Goal: Task Accomplishment & Management: Manage account settings

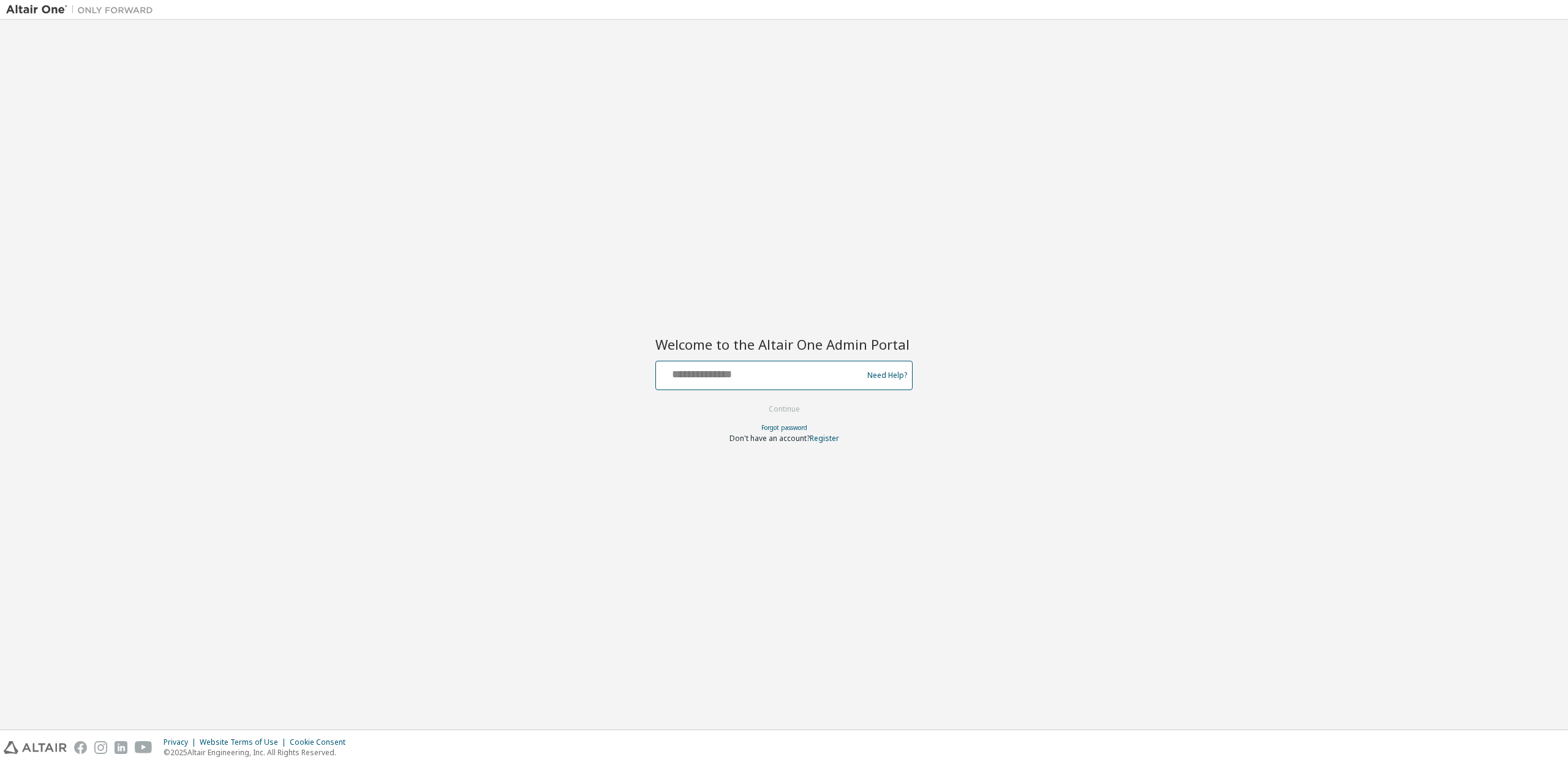
type input "**********"
click at [783, 409] on button "Continue" at bounding box center [784, 409] width 57 height 18
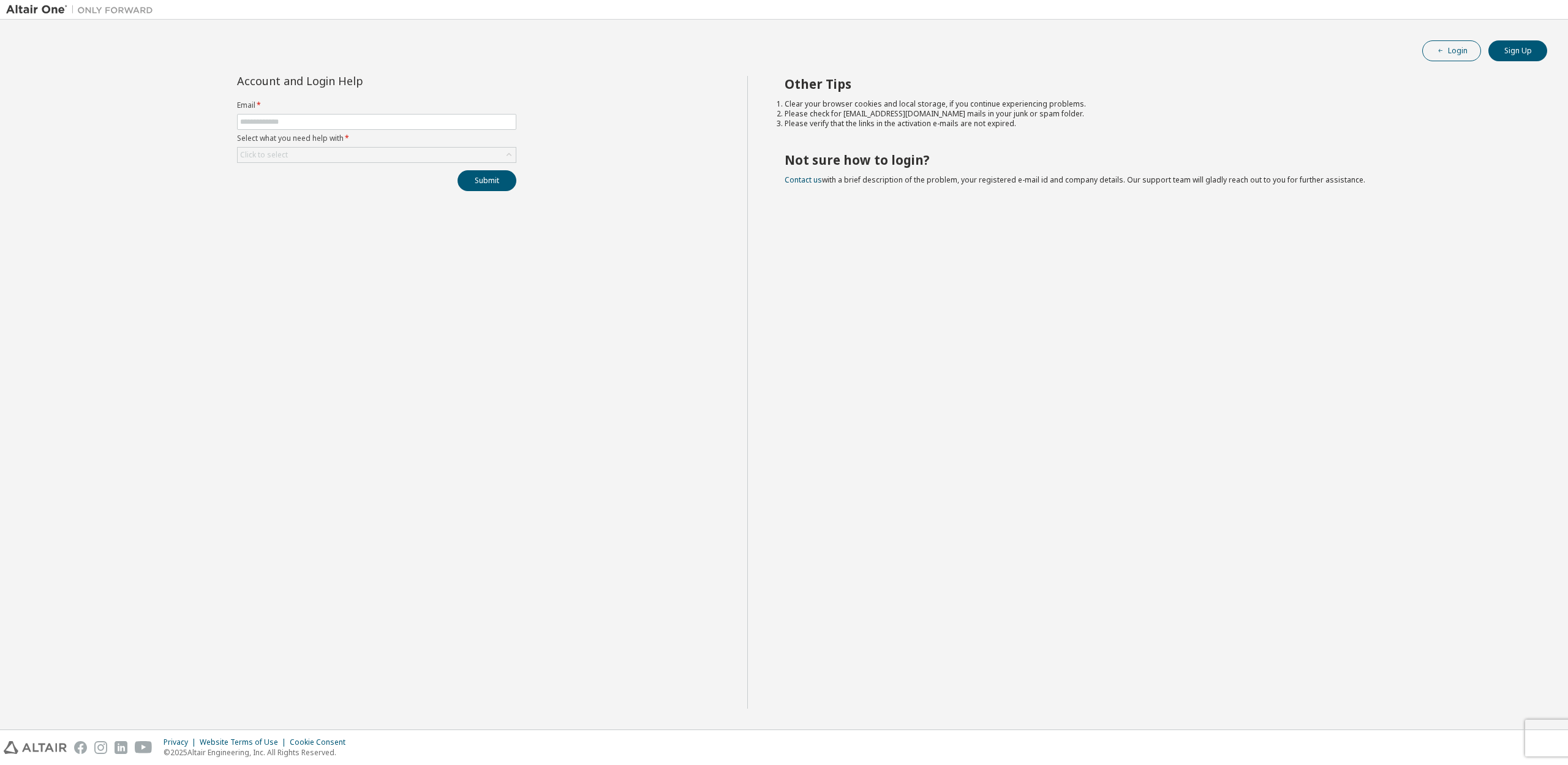
click at [1478, 54] on button "Login" at bounding box center [1451, 51] width 59 height 21
click at [280, 155] on div "Click to select" at bounding box center [264, 155] width 48 height 10
click at [291, 126] on input "text" at bounding box center [376, 122] width 273 height 10
type input "**********"
click at [444, 151] on div "Click to select" at bounding box center [376, 155] width 278 height 14
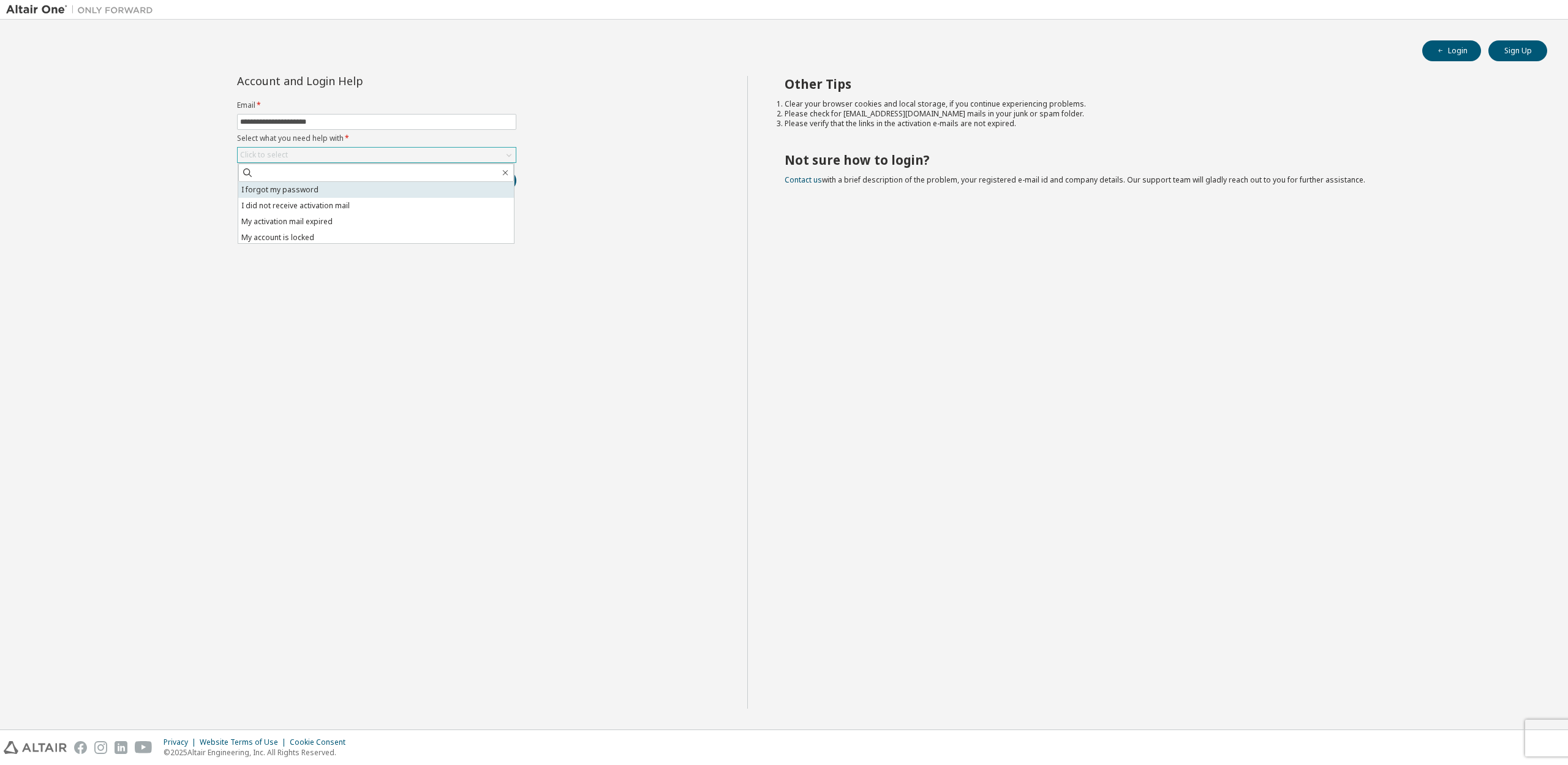
click at [316, 190] on li "I forgot my password" at bounding box center [376, 190] width 276 height 16
click at [513, 172] on div "Submit" at bounding box center [376, 181] width 279 height 21
click at [482, 178] on button "Submit" at bounding box center [486, 181] width 59 height 21
click at [478, 188] on button "Submit" at bounding box center [486, 181] width 59 height 21
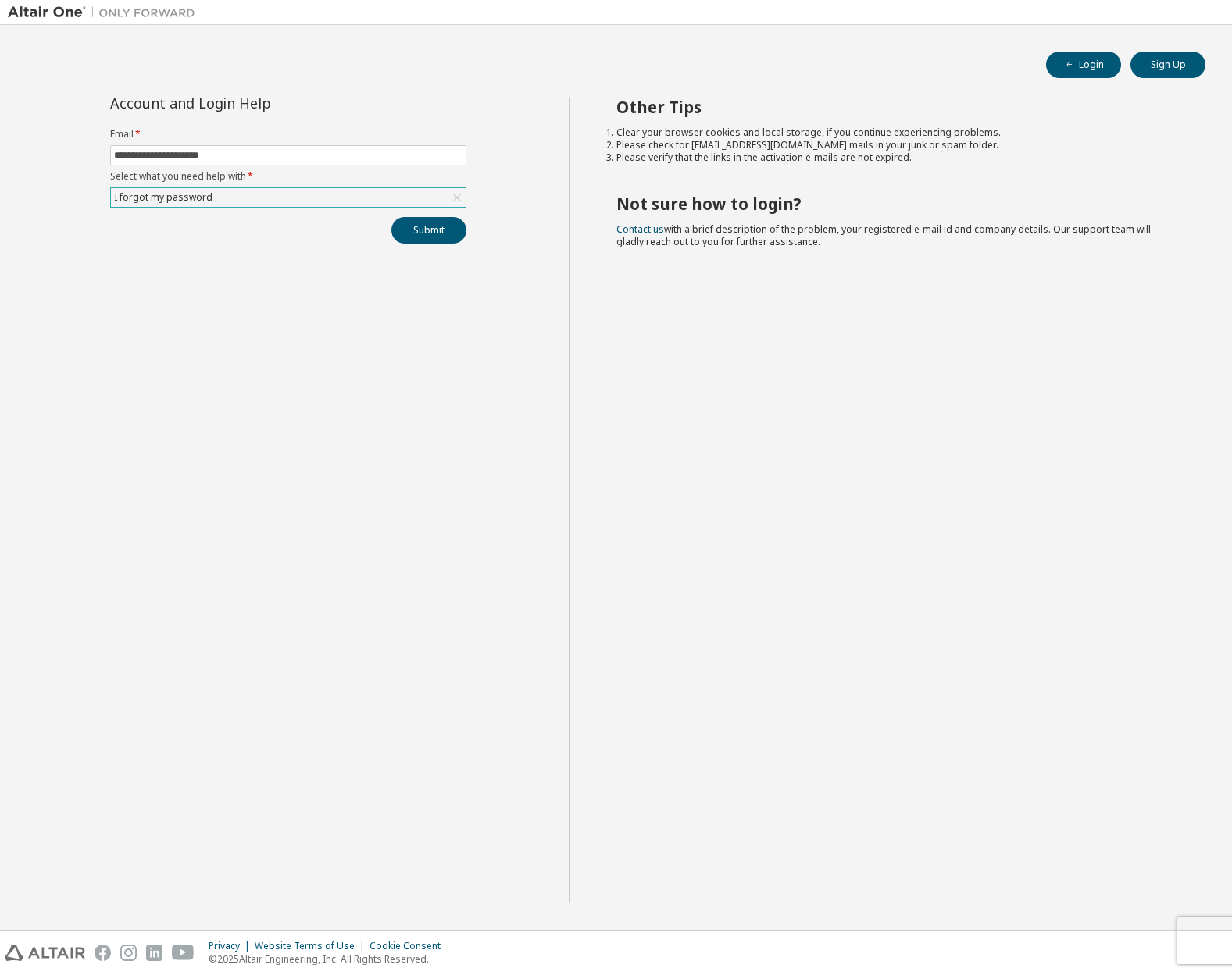
click at [454, 200] on icon at bounding box center [457, 197] width 16 height 16
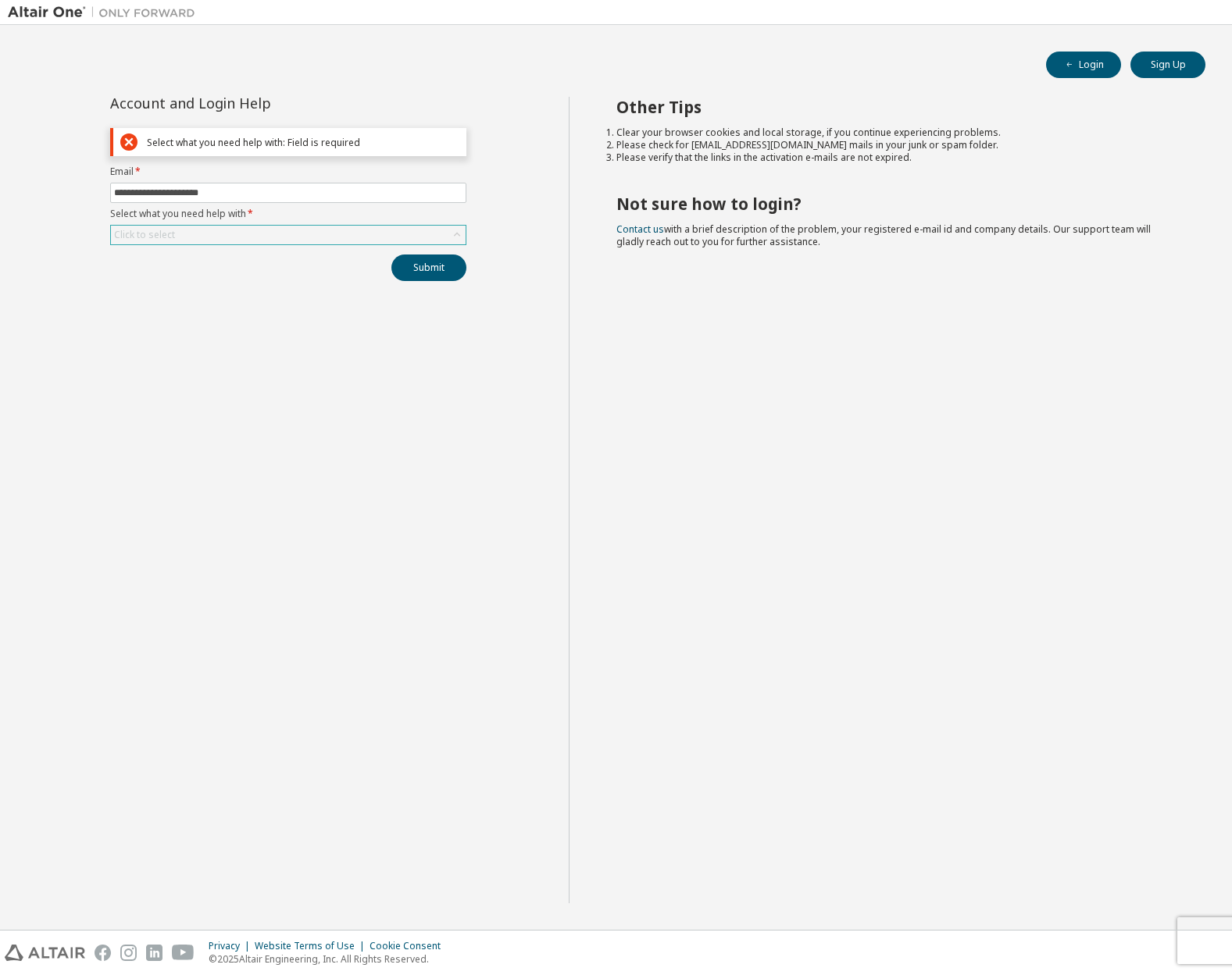
click at [452, 232] on icon at bounding box center [457, 235] width 16 height 16
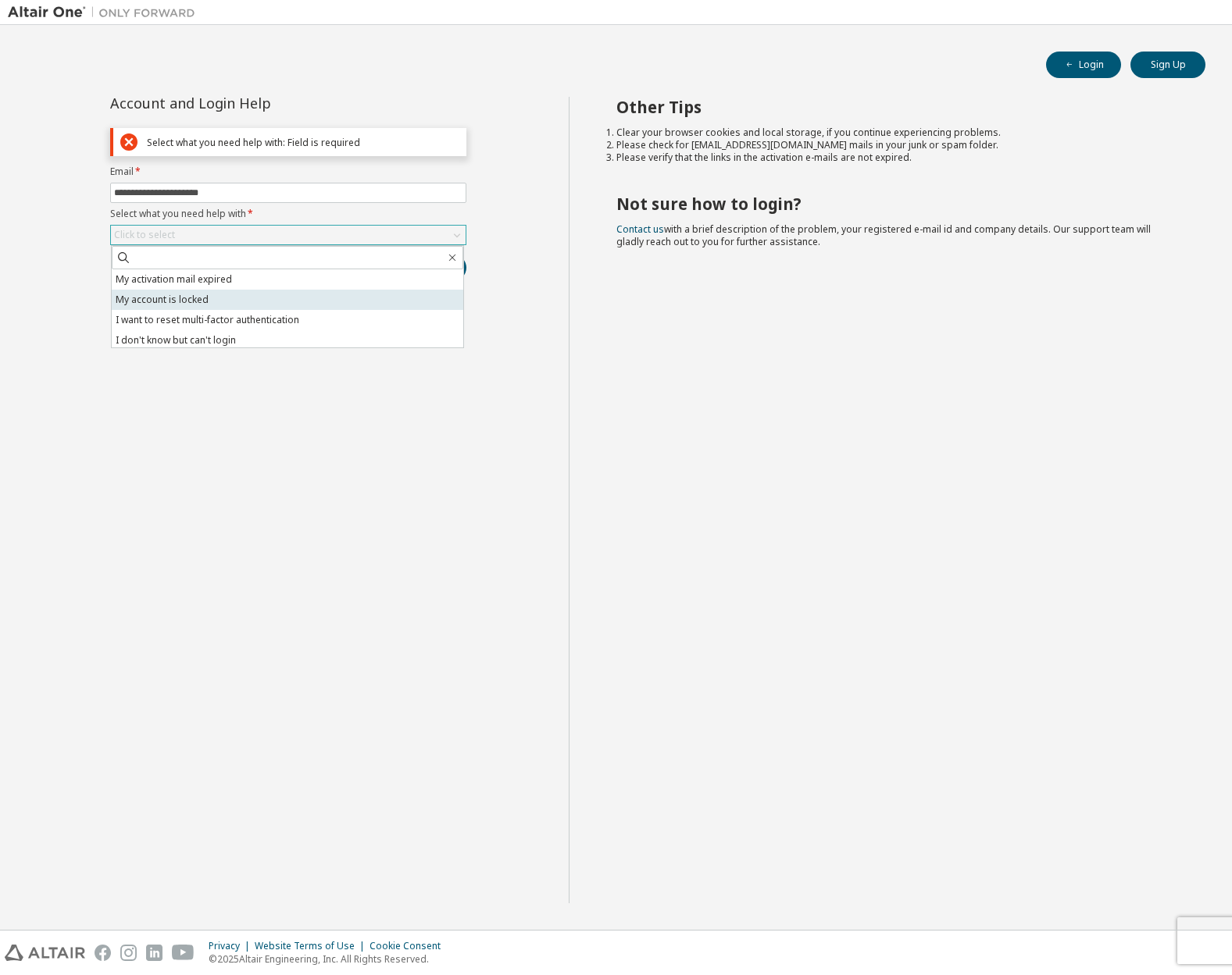
scroll to position [44, 0]
click at [285, 333] on li "I don't know but can't login" at bounding box center [287, 337] width 352 height 20
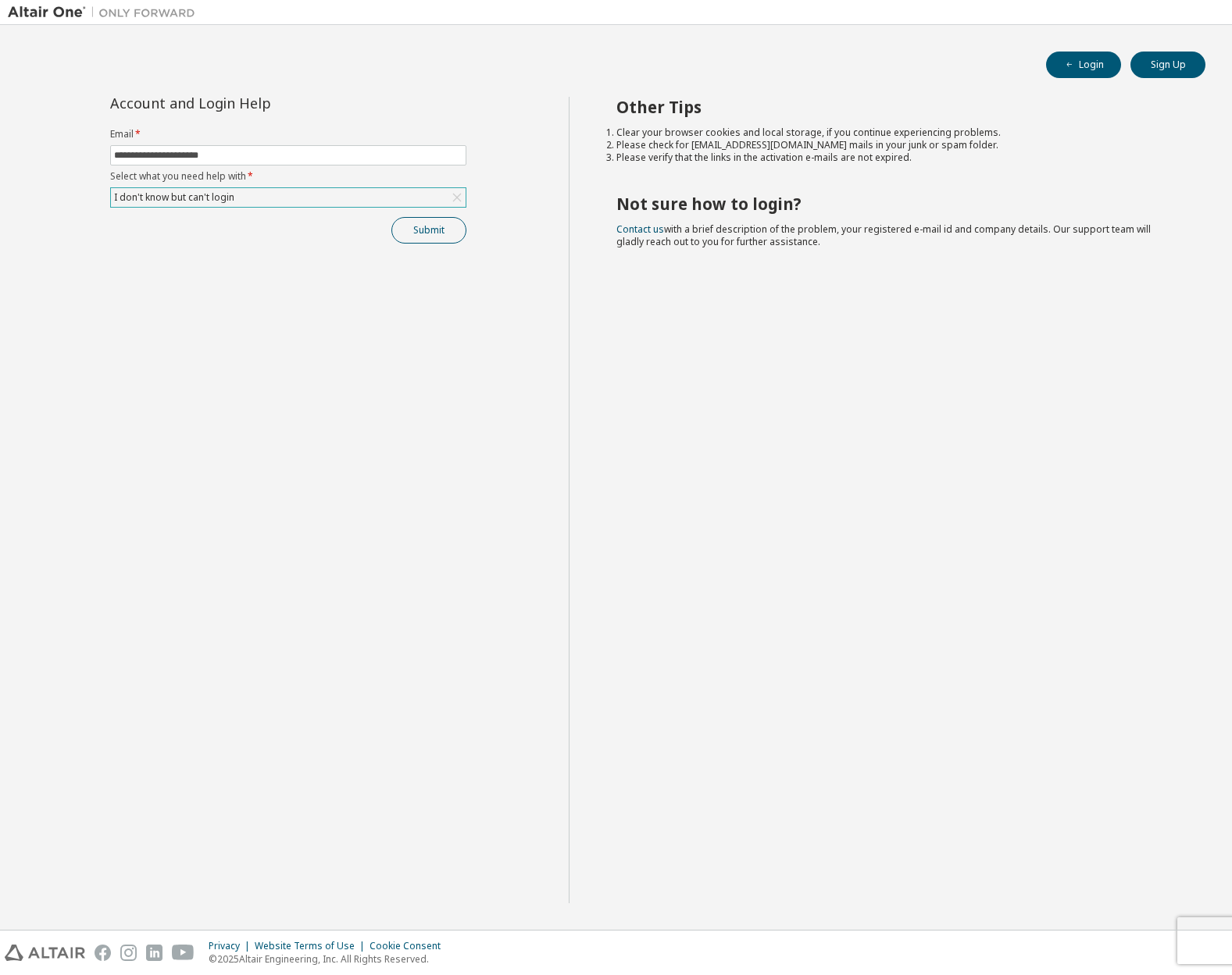
click at [416, 225] on button "Submit" at bounding box center [428, 231] width 75 height 27
click at [1103, 71] on button "Login" at bounding box center [1083, 65] width 75 height 27
click at [215, 158] on input "text" at bounding box center [288, 155] width 348 height 13
type input "**********"
click at [309, 200] on div "Click to select" at bounding box center [288, 197] width 355 height 18
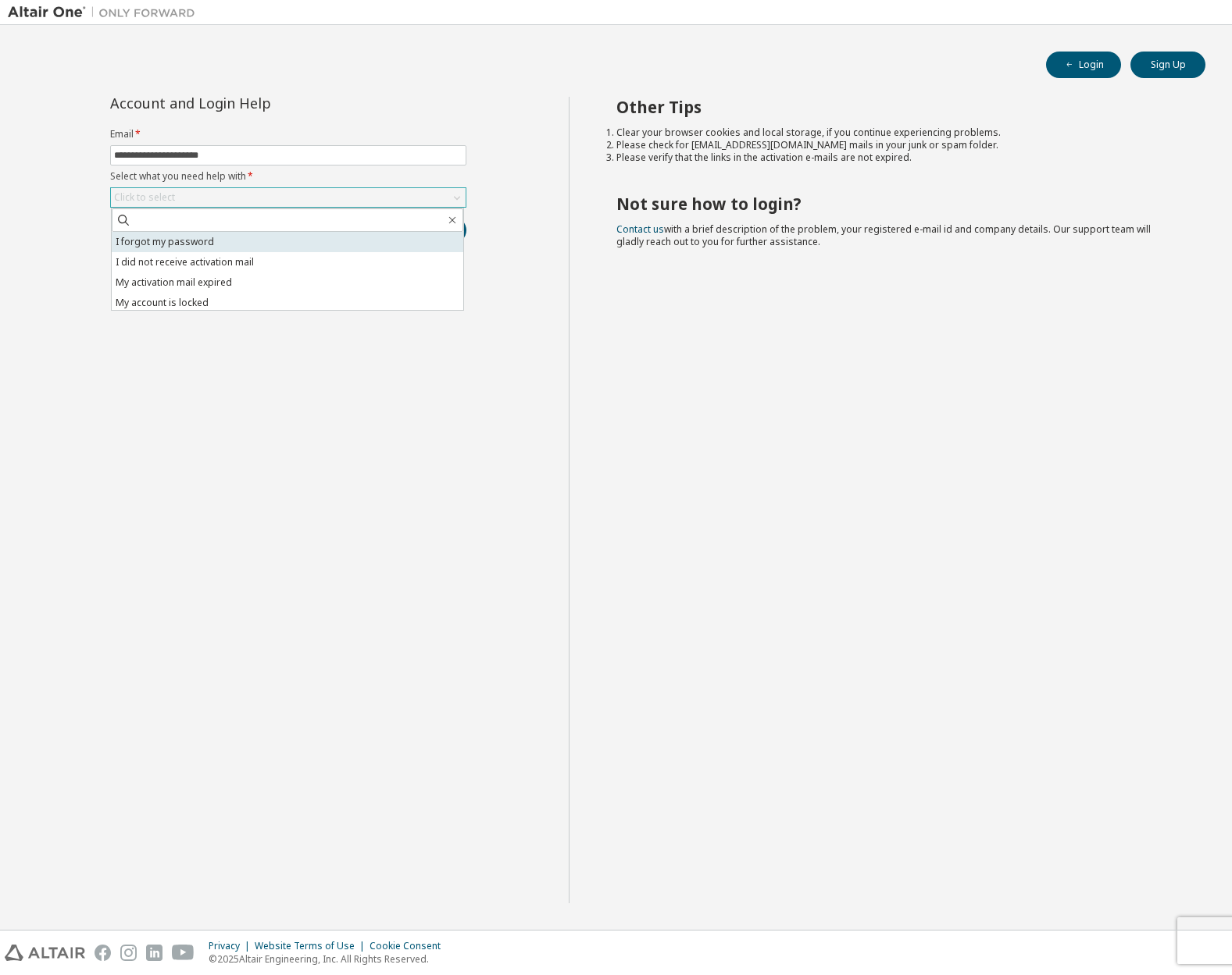
click at [211, 241] on li "I forgot my password" at bounding box center [287, 242] width 352 height 20
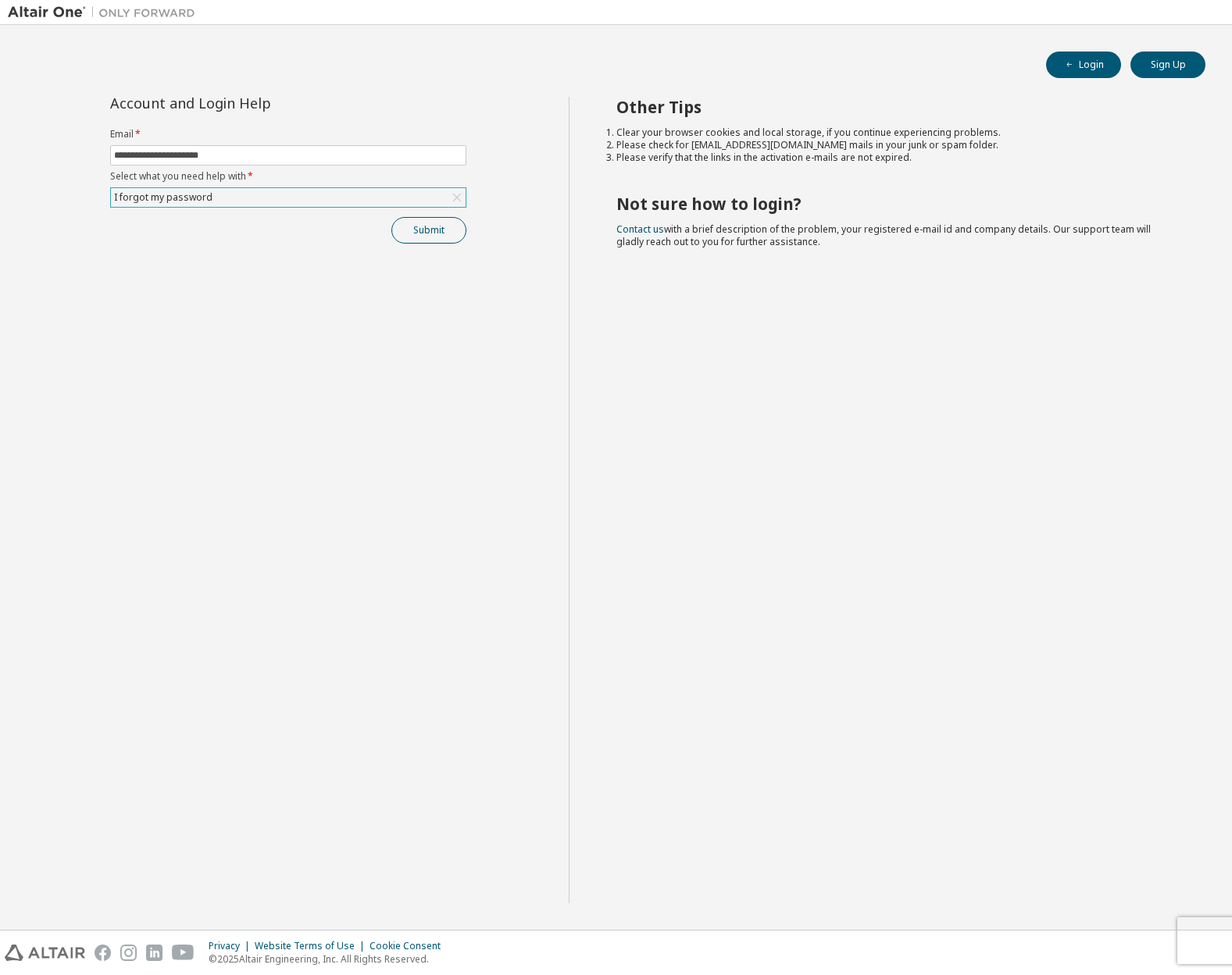
click at [442, 230] on button "Submit" at bounding box center [428, 231] width 75 height 27
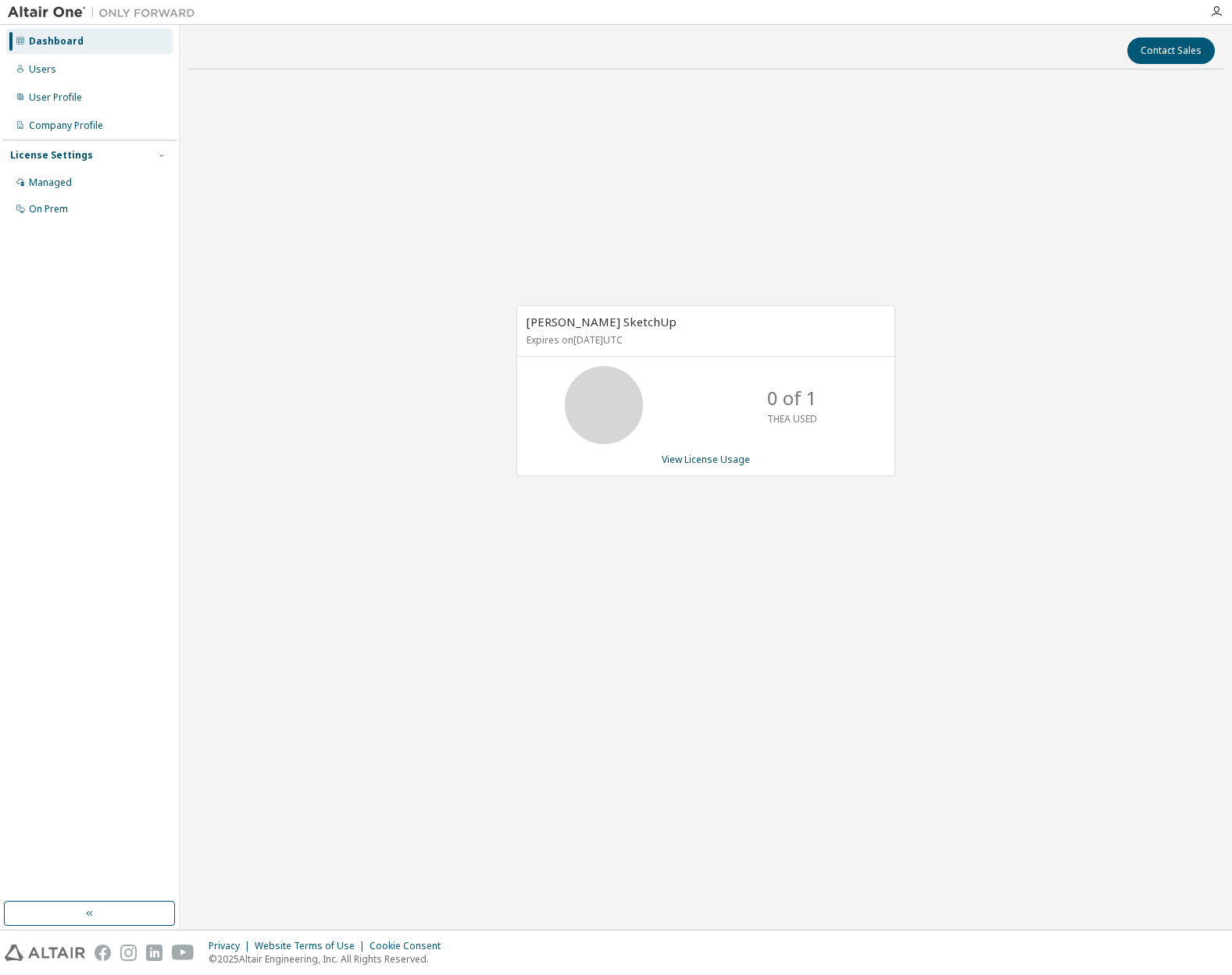
click at [780, 461] on div "View License Usage" at bounding box center [705, 460] width 358 height 13
click at [704, 458] on link "View License Usage" at bounding box center [705, 460] width 88 height 13
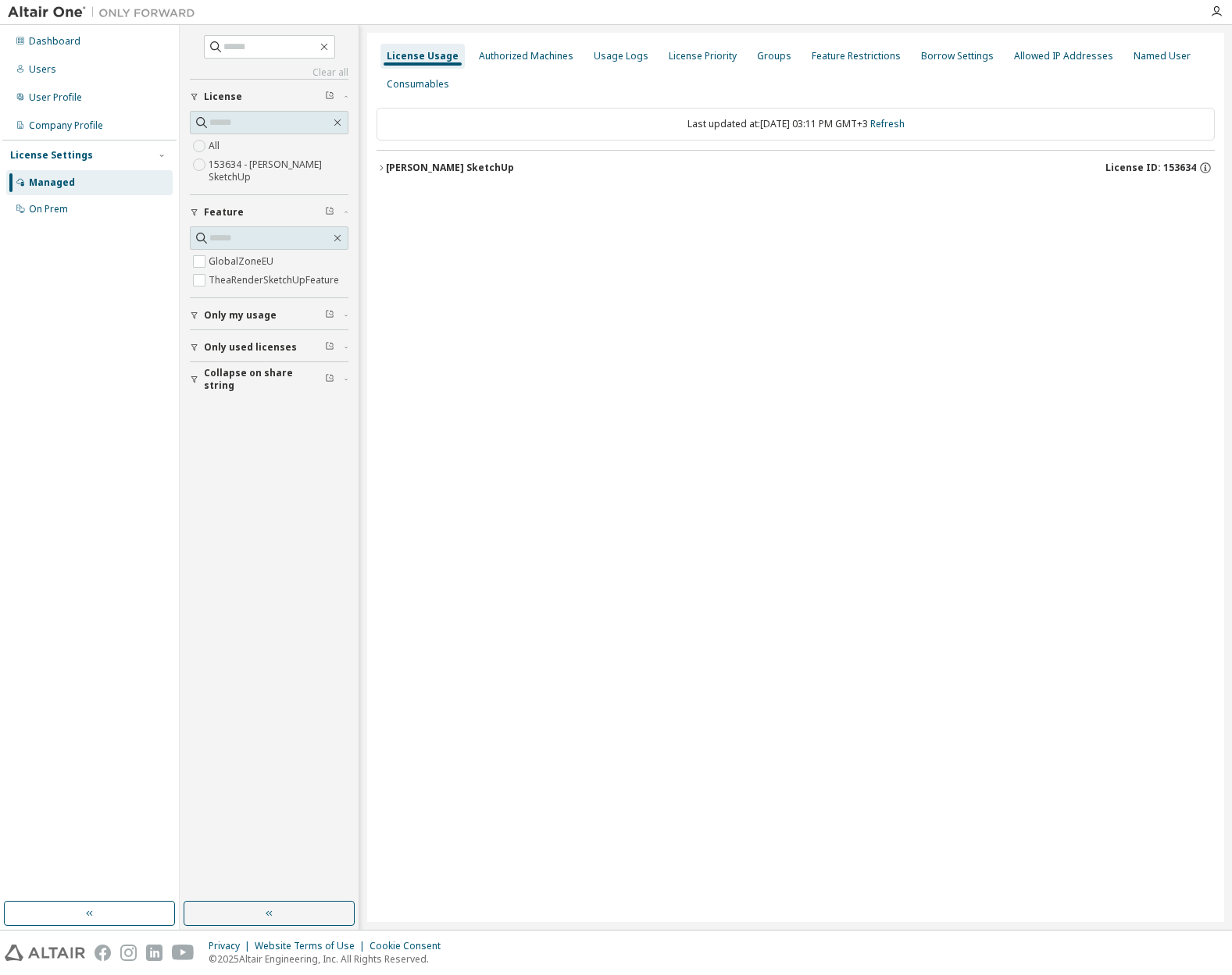
click at [410, 171] on div "[PERSON_NAME] SketchUp" at bounding box center [450, 168] width 128 height 13
click at [535, 54] on div "Authorized Machines" at bounding box center [526, 56] width 95 height 13
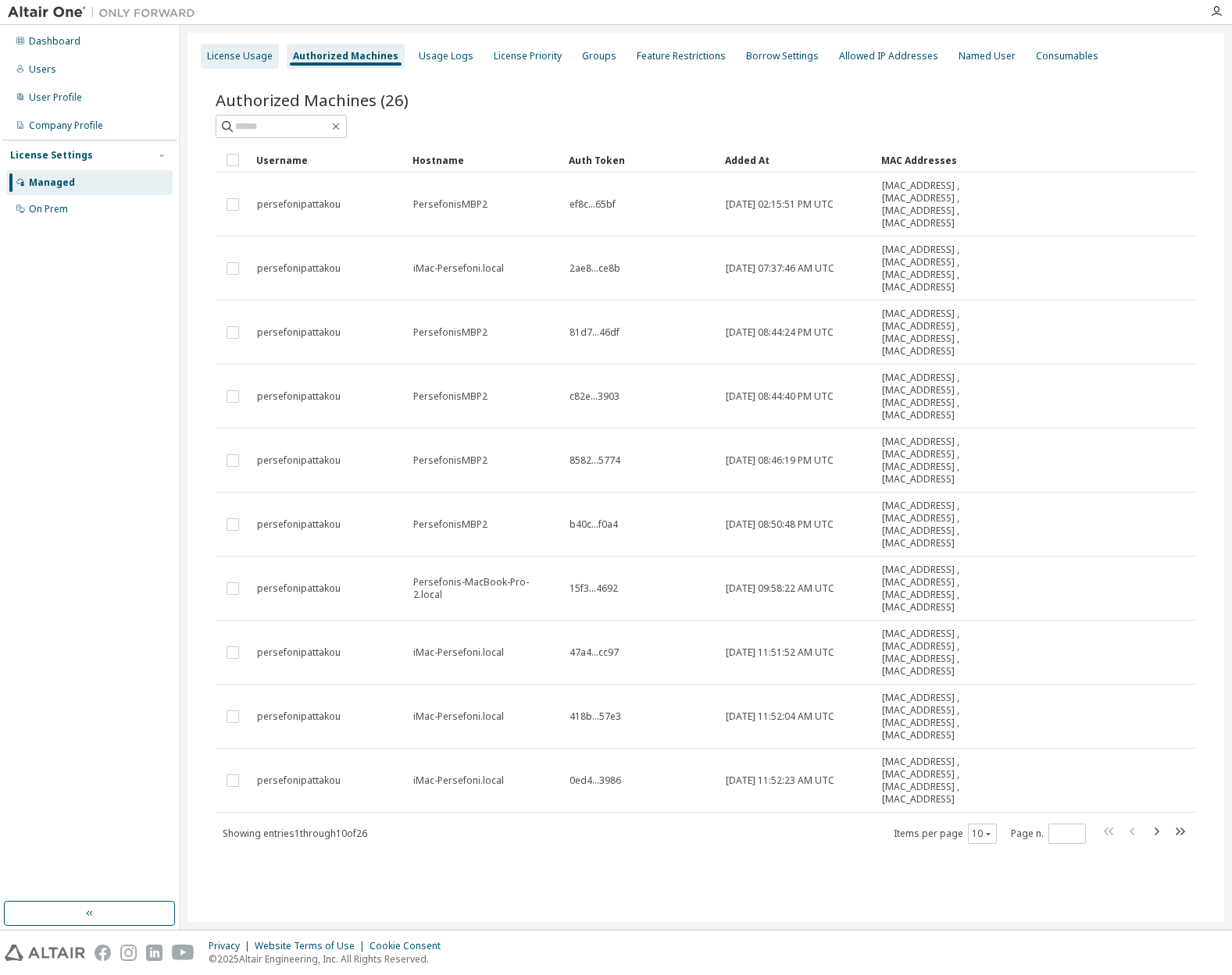
click at [266, 51] on div "License Usage" at bounding box center [240, 56] width 65 height 13
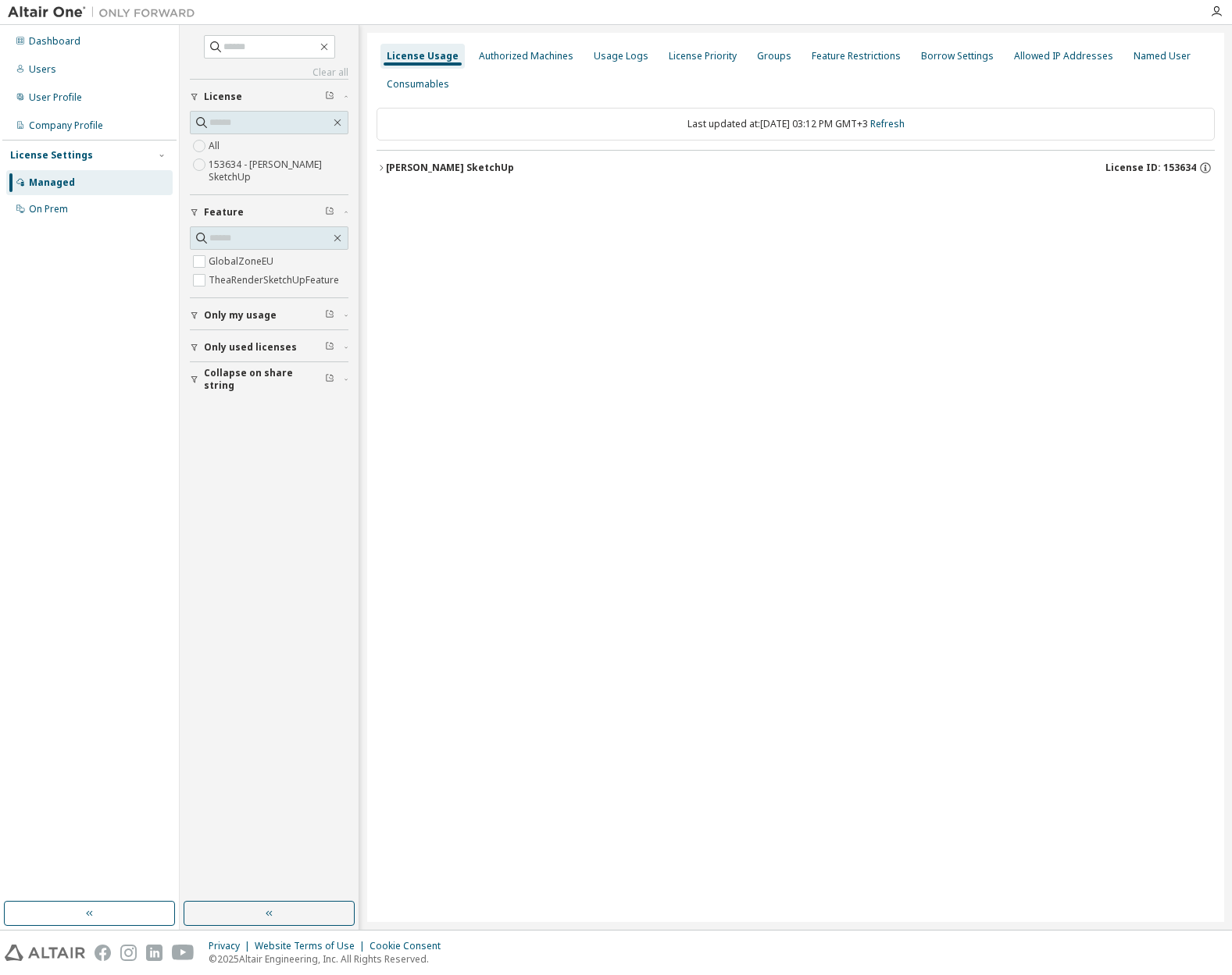
click at [235, 174] on label "153634 - [PERSON_NAME] SketchUp" at bounding box center [279, 170] width 140 height 31
click at [403, 169] on div "[PERSON_NAME] SketchUp" at bounding box center [450, 168] width 128 height 13
